Goal: Information Seeking & Learning: Understand process/instructions

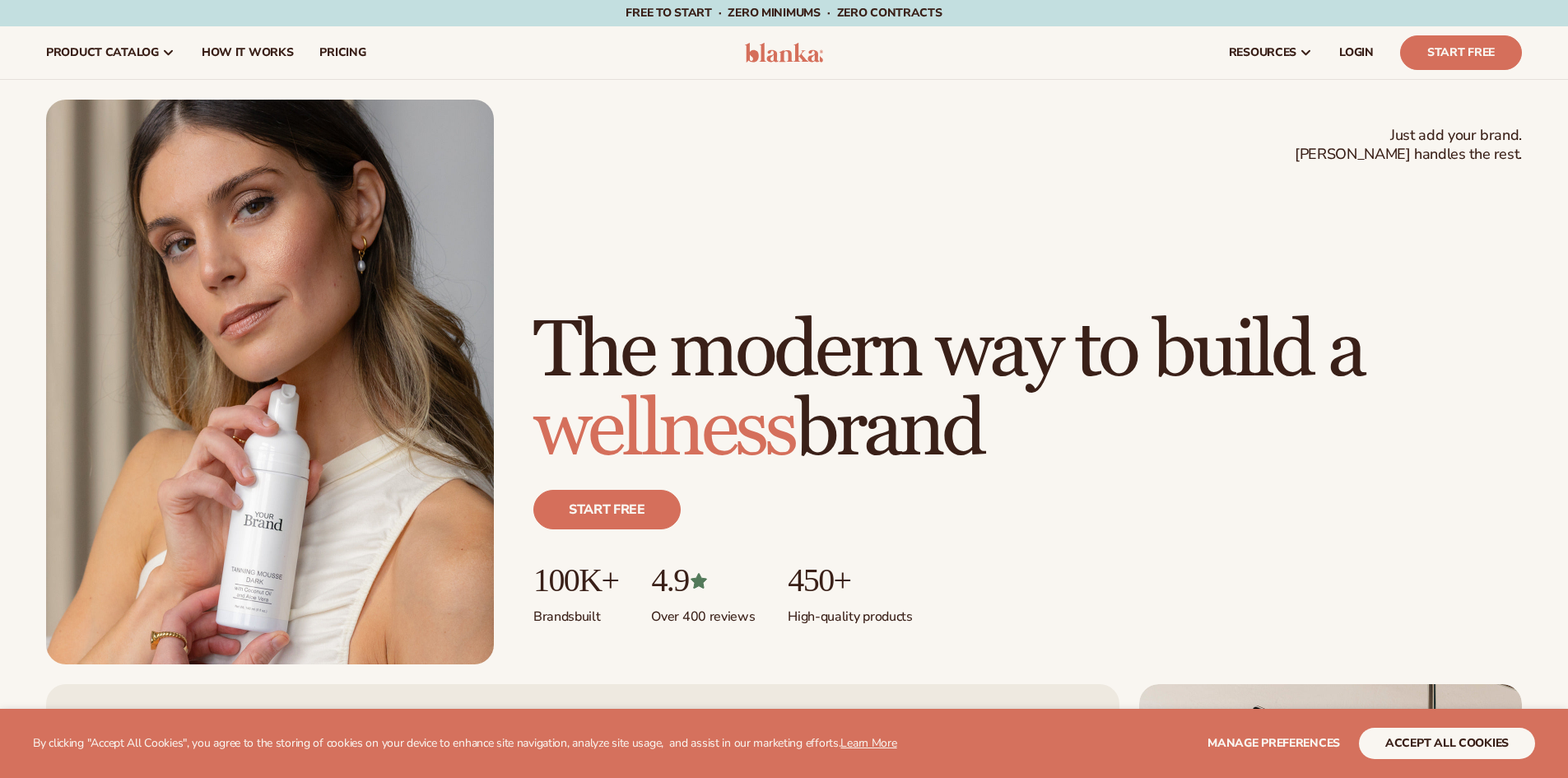
scroll to position [494, 0]
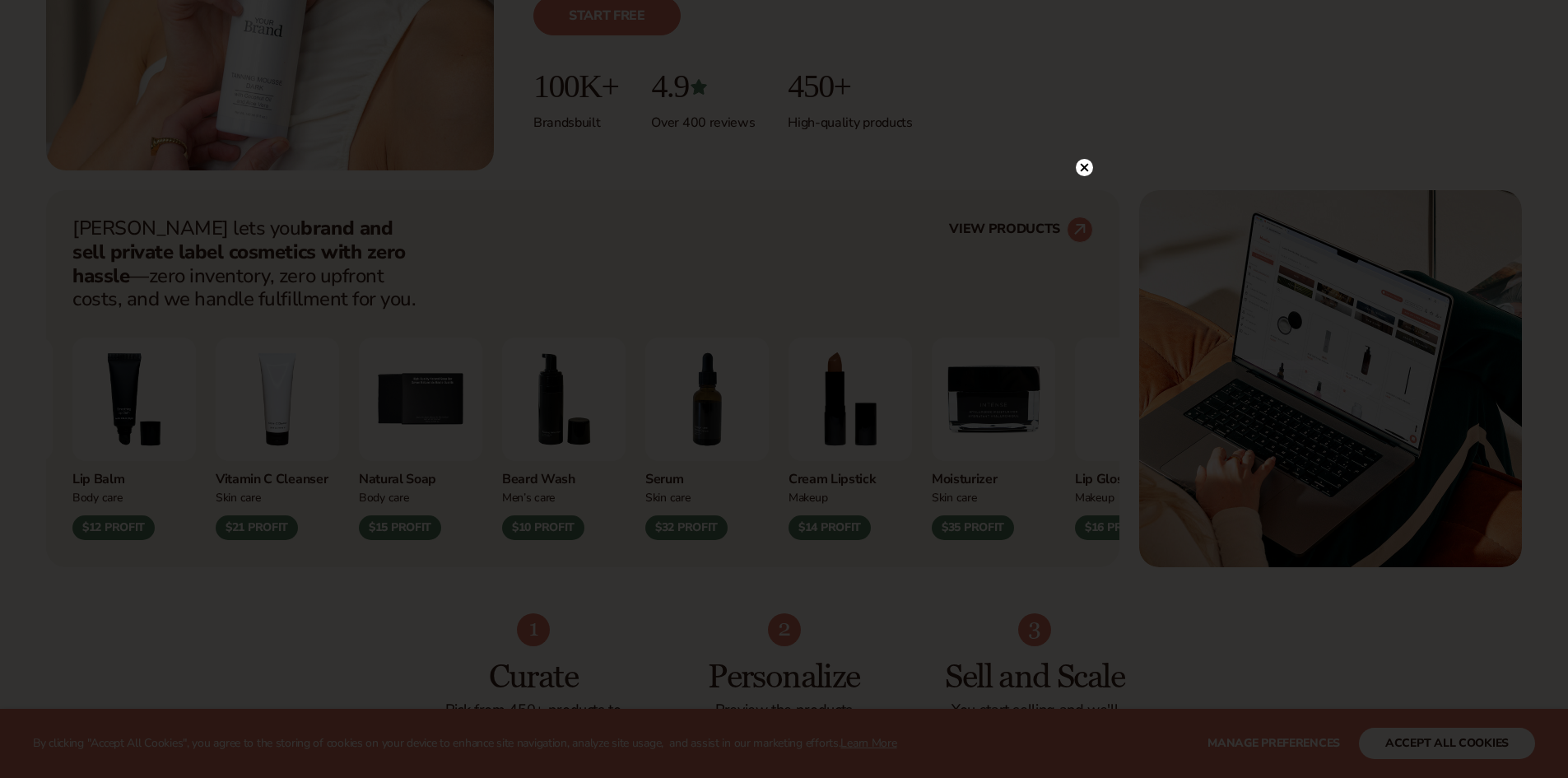
click at [1080, 159] on icon at bounding box center [1084, 167] width 17 height 17
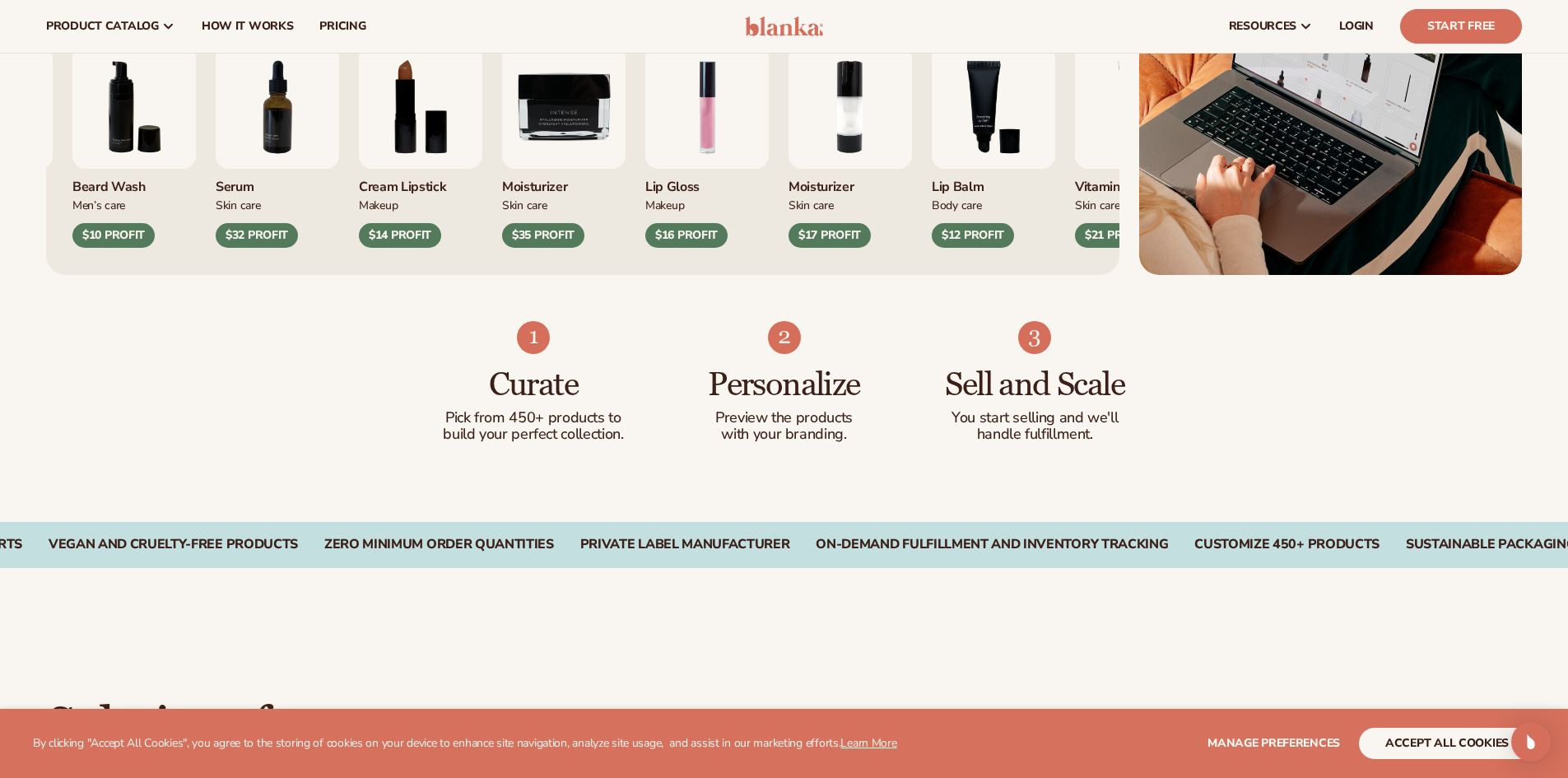
scroll to position [741, 0]
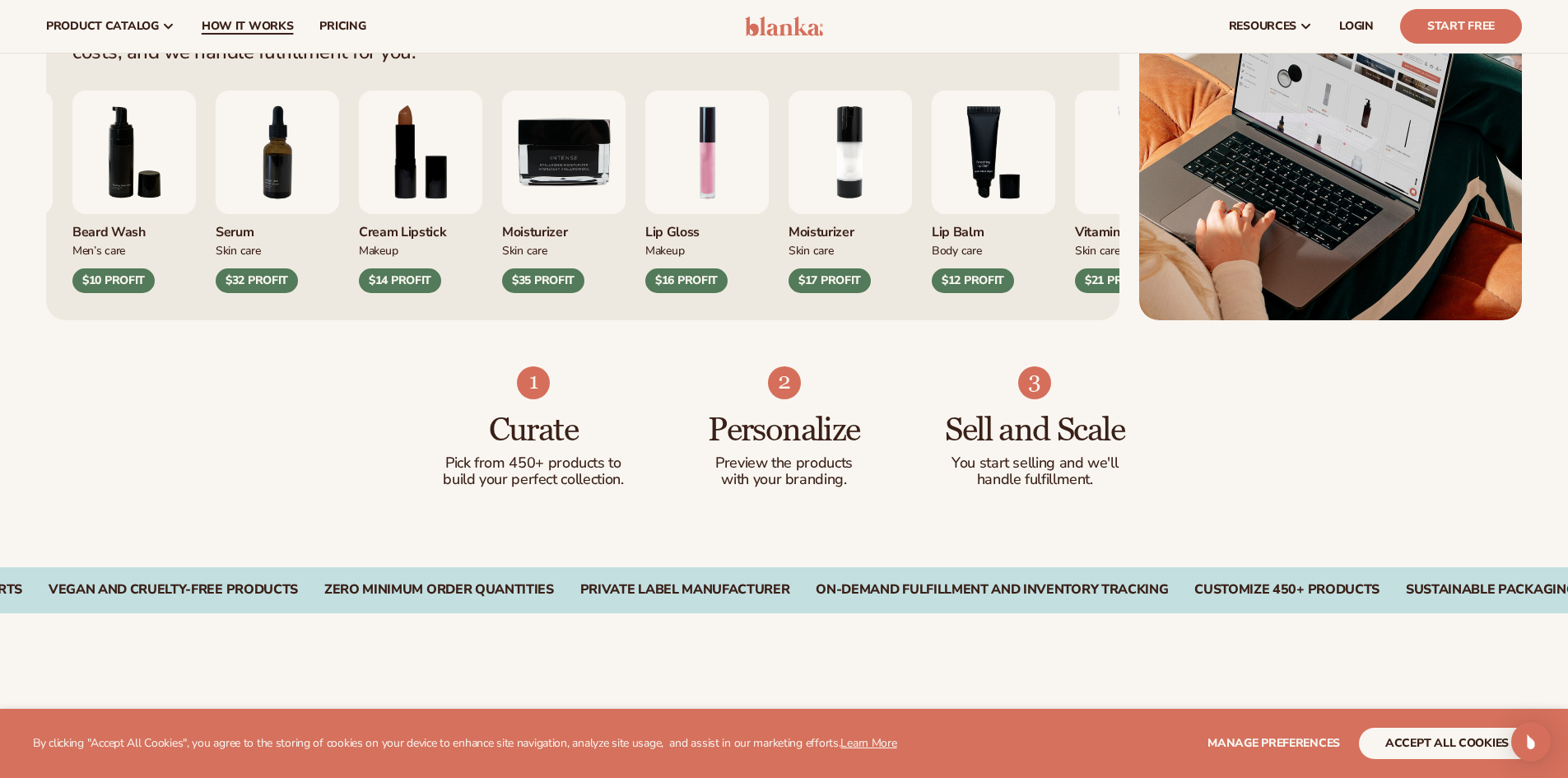
click at [219, 31] on span "How It Works" at bounding box center [248, 26] width 92 height 14
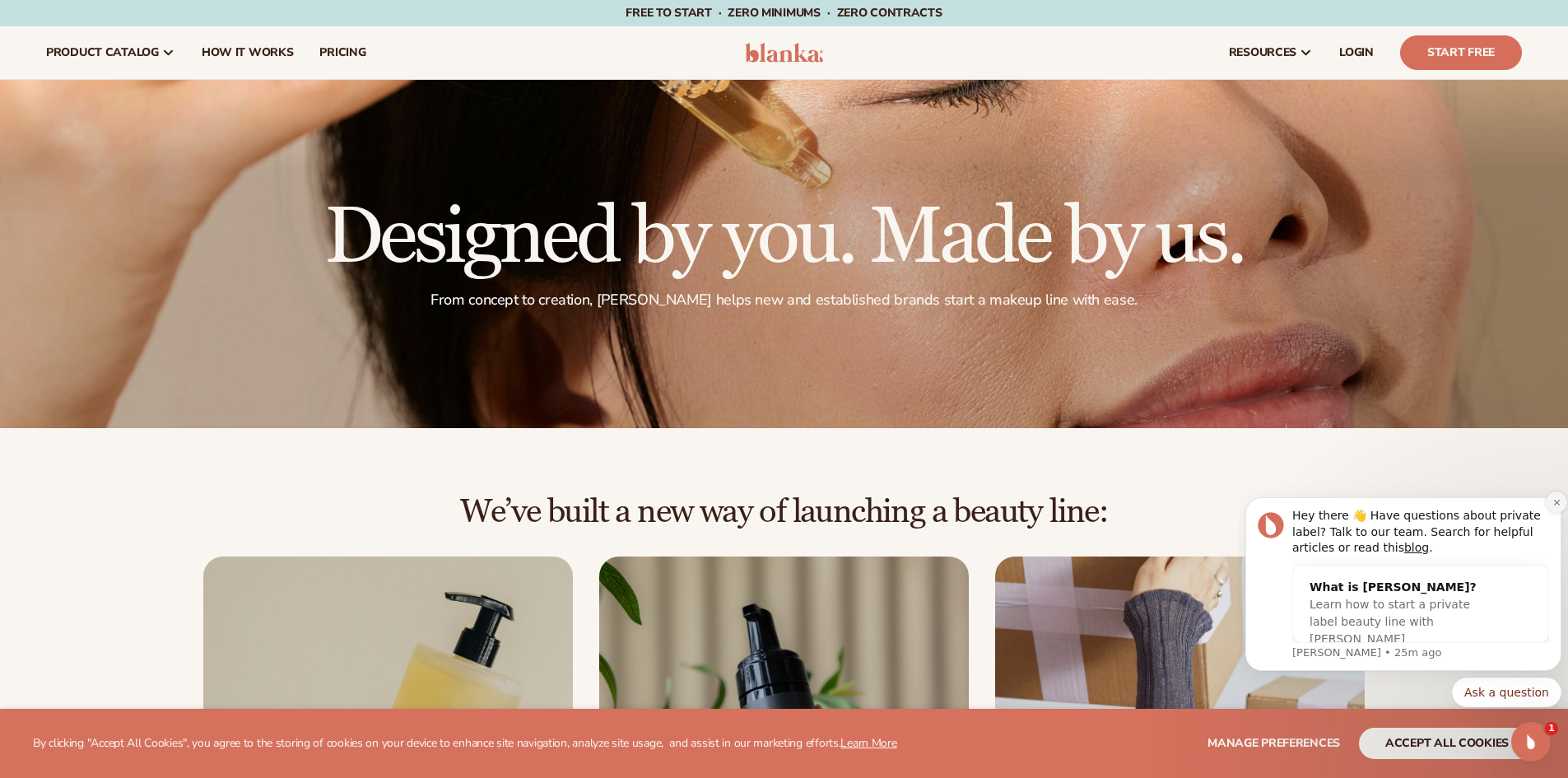
click at [1556, 502] on icon "Dismiss notification" at bounding box center [1556, 502] width 5 height 5
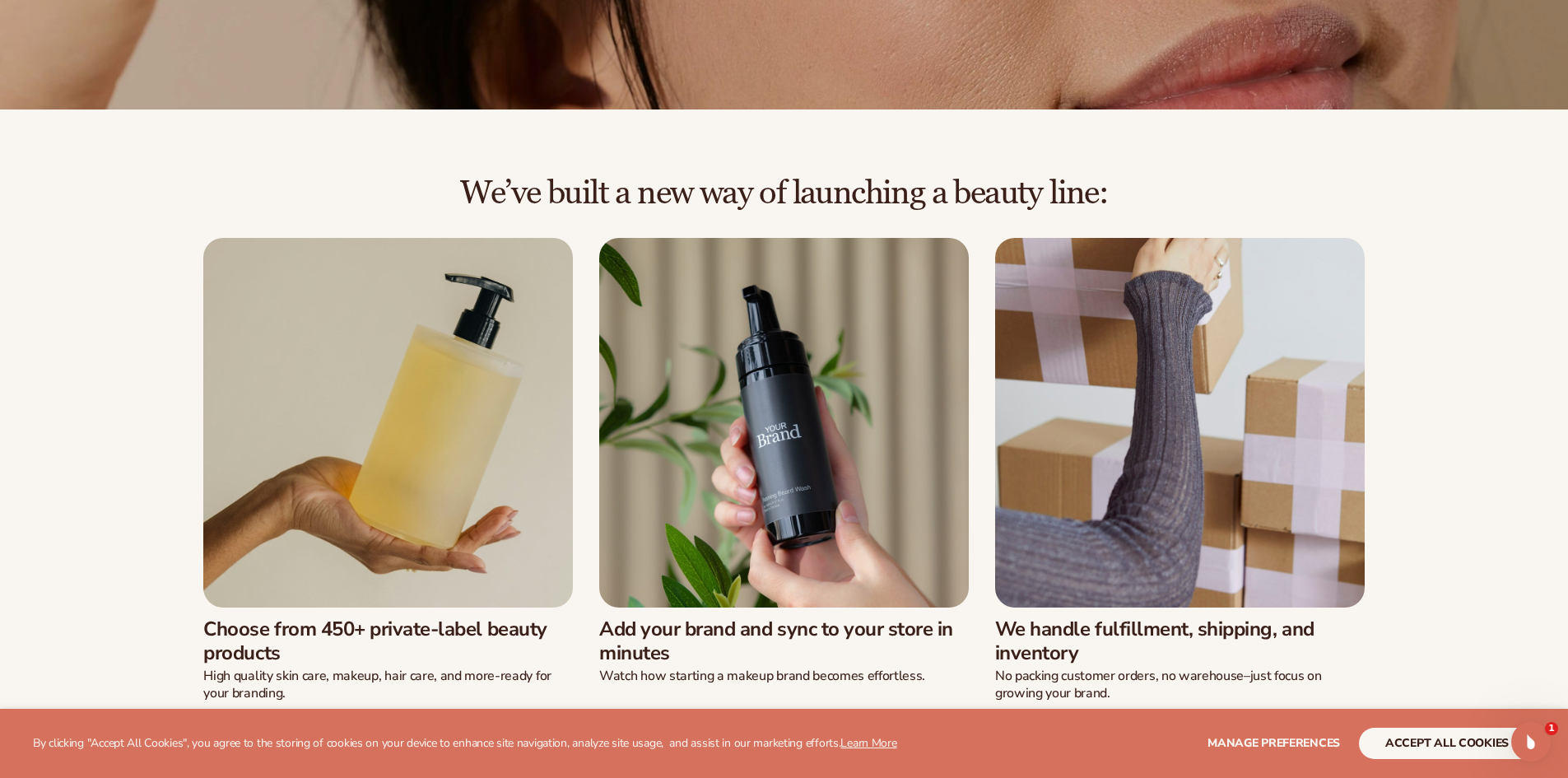
scroll to position [494, 0]
